Goal: Task Accomplishment & Management: Manage account settings

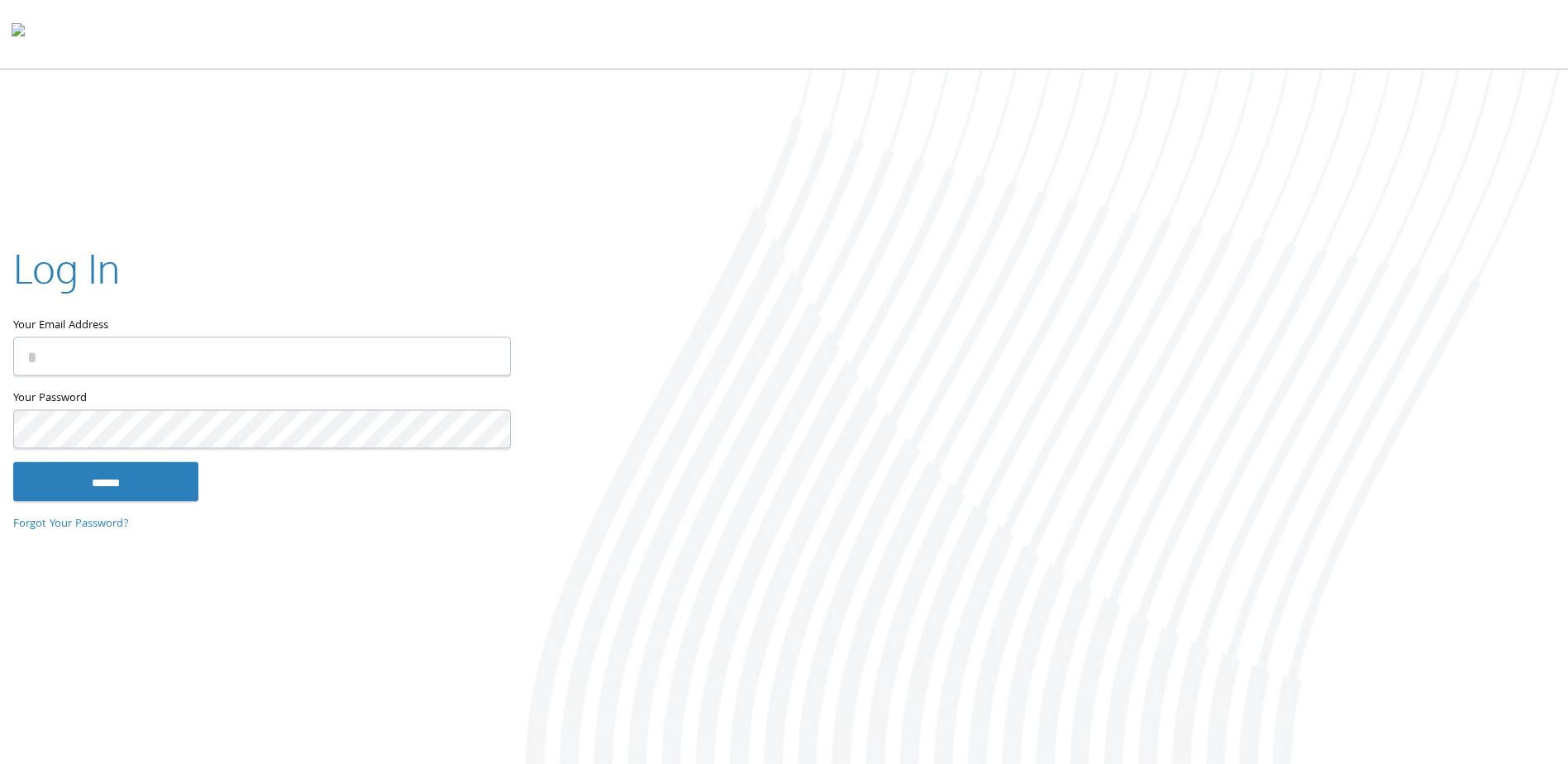
click at [346, 356] on input "Your Email Address" at bounding box center [261, 356] width 498 height 39
type input "**********"
click at [13, 462] on input "******" at bounding box center [105, 482] width 185 height 40
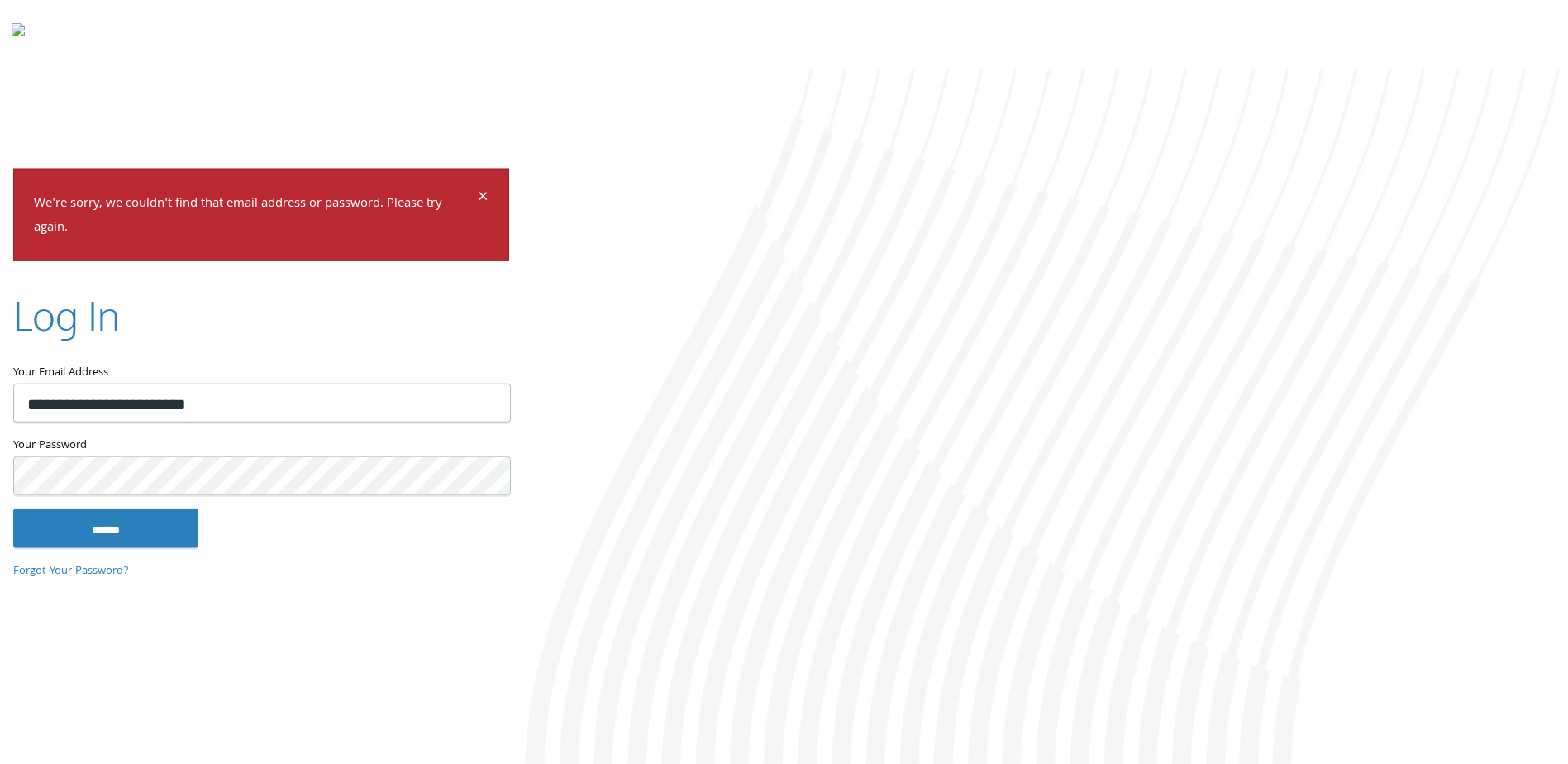
click at [13, 508] on input "******" at bounding box center [105, 528] width 185 height 40
